Goal: Find specific page/section: Find specific page/section

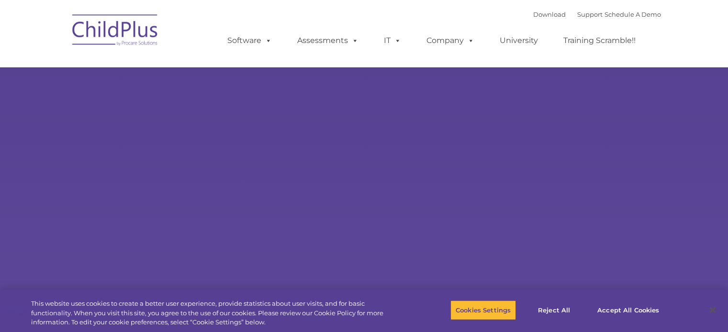
type input ""
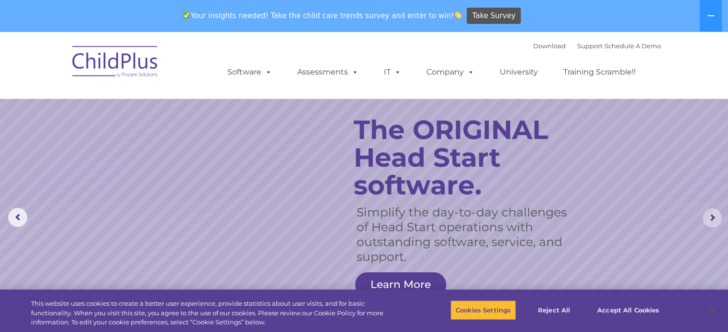
click at [708, 220] on rs-arrow at bounding box center [711, 218] width 19 height 19
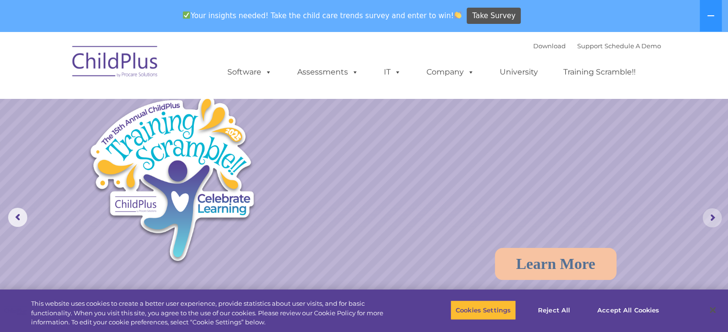
click at [708, 220] on rs-arrow at bounding box center [711, 218] width 19 height 19
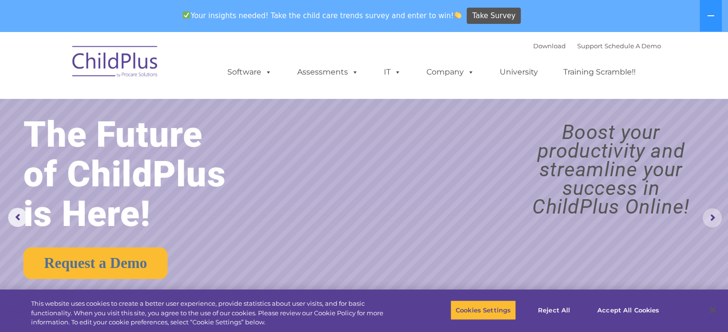
click at [708, 220] on rs-arrow at bounding box center [711, 218] width 19 height 19
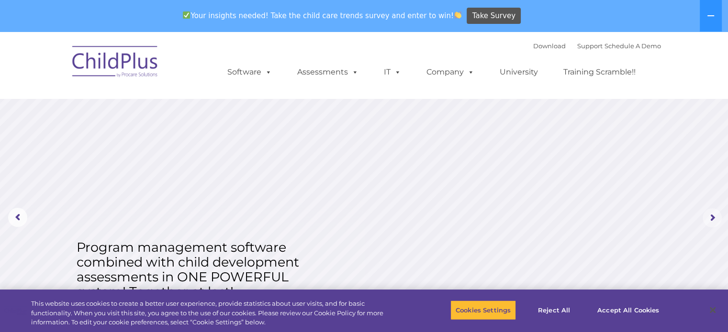
click at [708, 220] on rs-arrow at bounding box center [711, 218] width 19 height 19
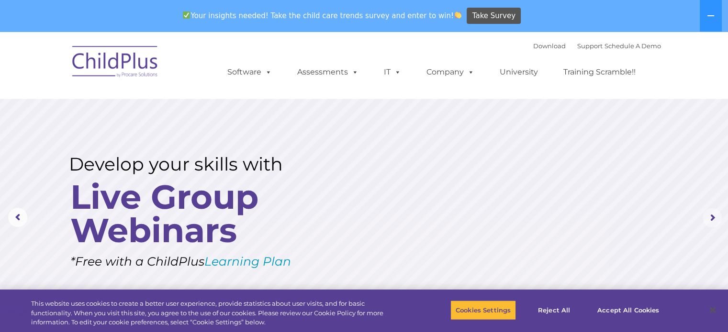
click at [708, 220] on rs-arrow at bounding box center [711, 218] width 19 height 19
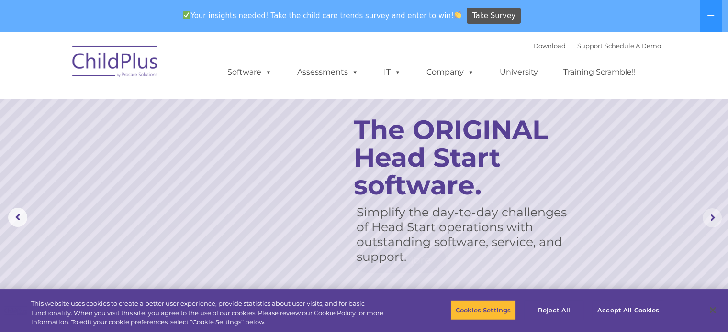
click at [708, 220] on rs-arrow at bounding box center [711, 218] width 19 height 19
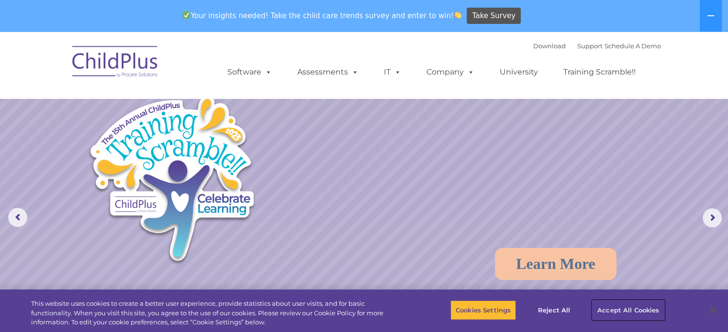
click at [607, 312] on button "Accept All Cookies" at bounding box center [628, 310] width 72 height 20
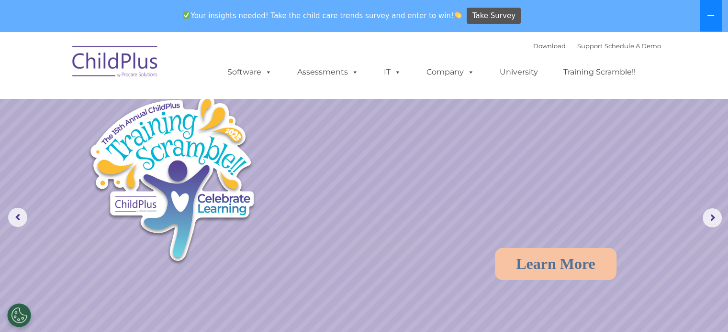
click at [710, 19] on icon at bounding box center [710, 16] width 8 height 8
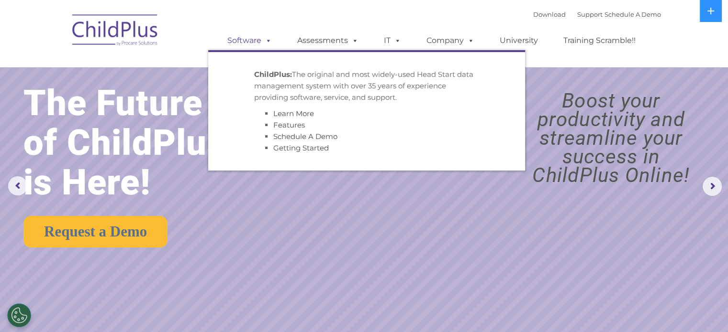
click at [256, 40] on link "Software" at bounding box center [250, 40] width 64 height 19
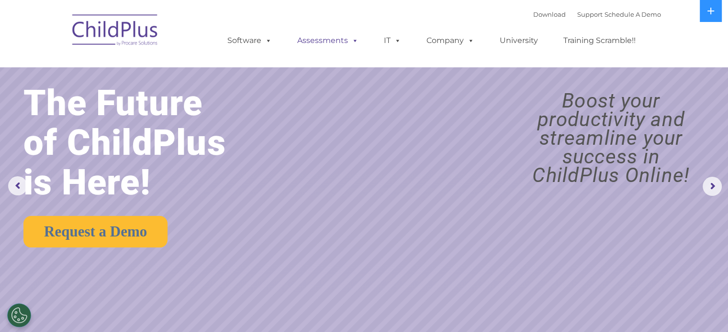
click at [327, 48] on link "Assessments" at bounding box center [327, 40] width 80 height 19
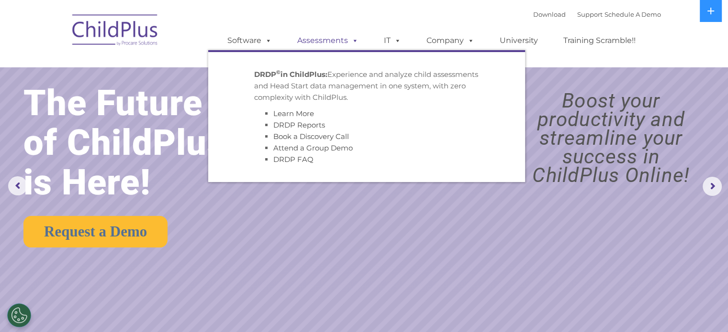
click at [332, 40] on link "Assessments" at bounding box center [327, 40] width 80 height 19
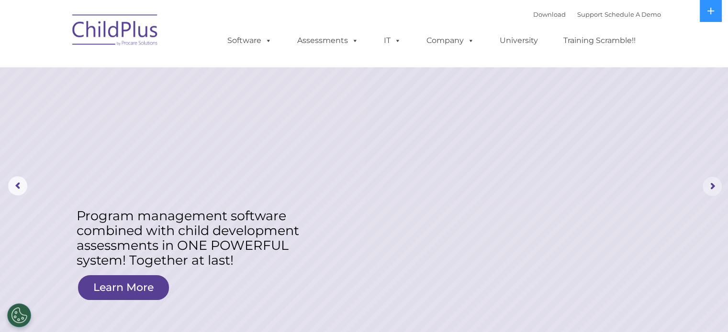
click at [710, 187] on rs-arrow at bounding box center [711, 186] width 19 height 19
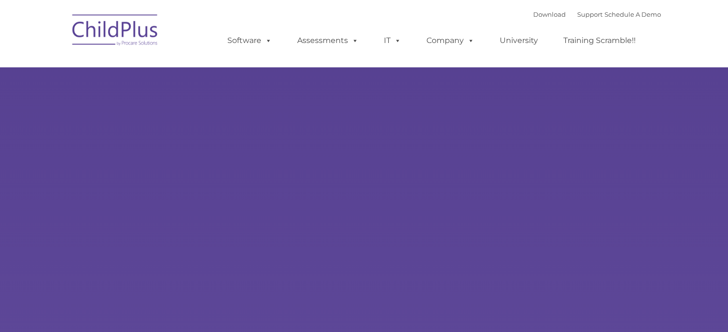
type input ""
select select "MEDIUM"
